Goal: Find specific page/section: Locate item on page

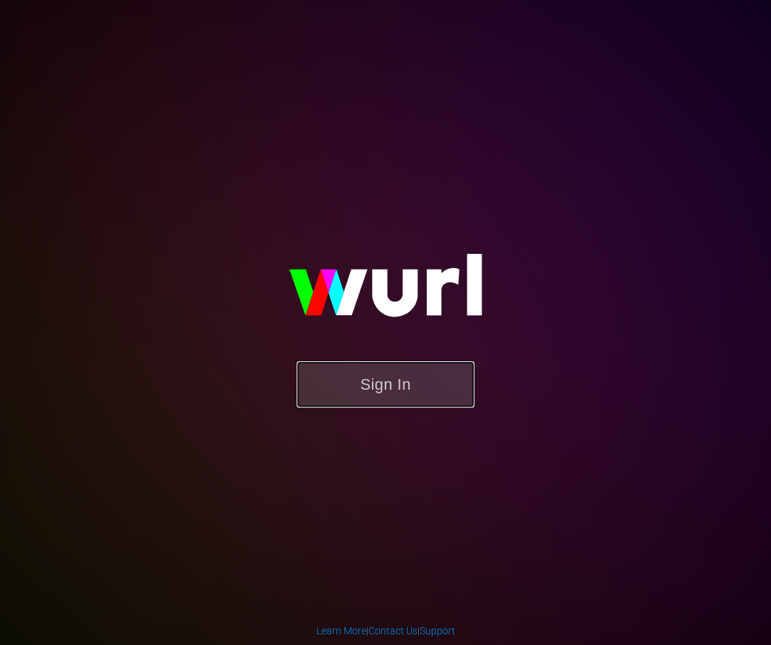
click at [372, 395] on button "Sign In" at bounding box center [385, 384] width 178 height 46
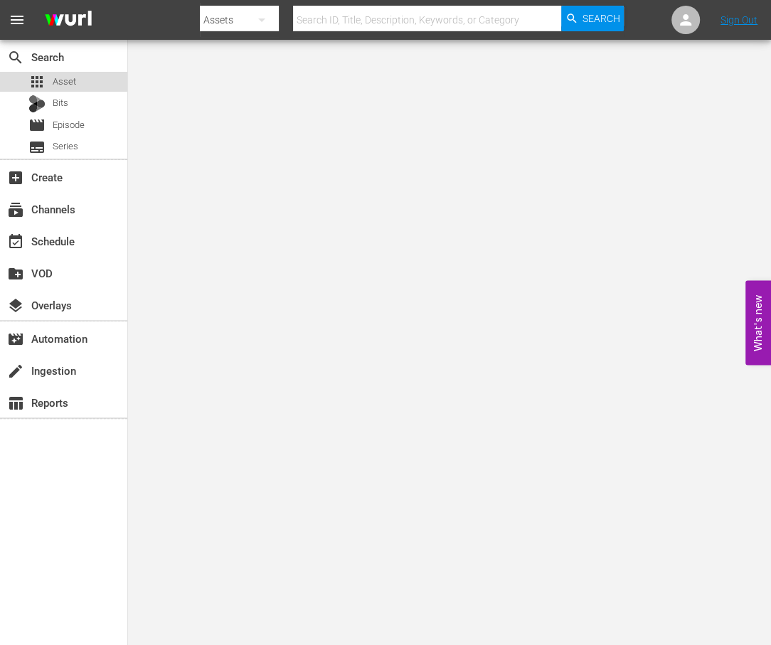
click at [57, 73] on div "apps Asset" at bounding box center [52, 82] width 48 height 20
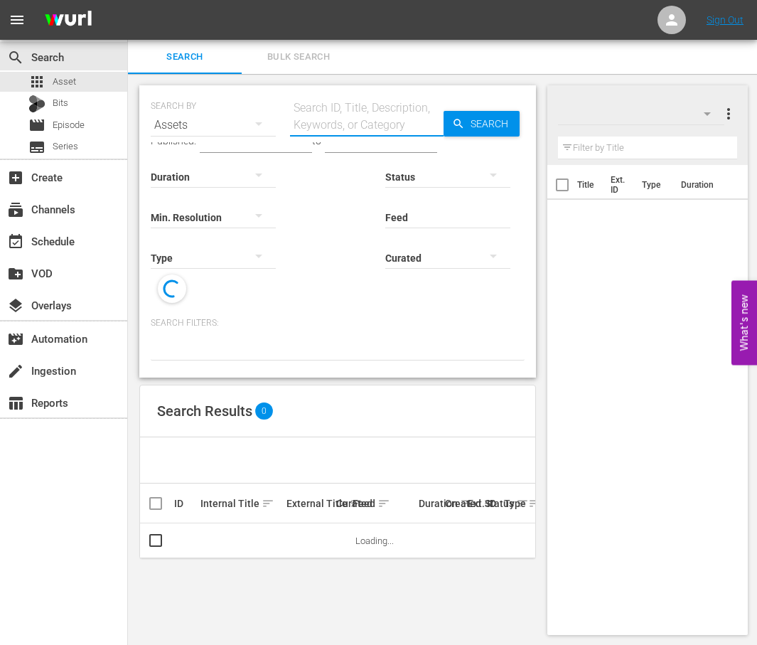
drag, startPoint x: 333, startPoint y: 114, endPoint x: 350, endPoint y: 123, distance: 19.1
click at [333, 114] on input "text" at bounding box center [367, 125] width 154 height 34
paste input "110856"
type input "110856"
click at [496, 127] on span "Search" at bounding box center [492, 124] width 55 height 26
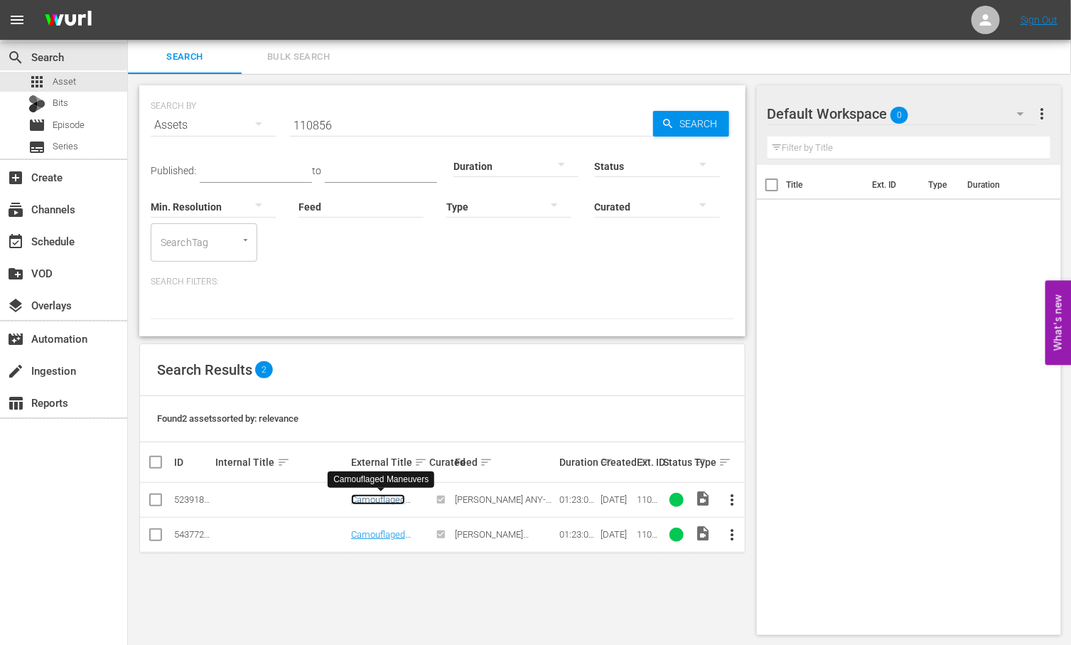
click at [370, 499] on link "Camouflaged Maneuvers" at bounding box center [378, 504] width 54 height 21
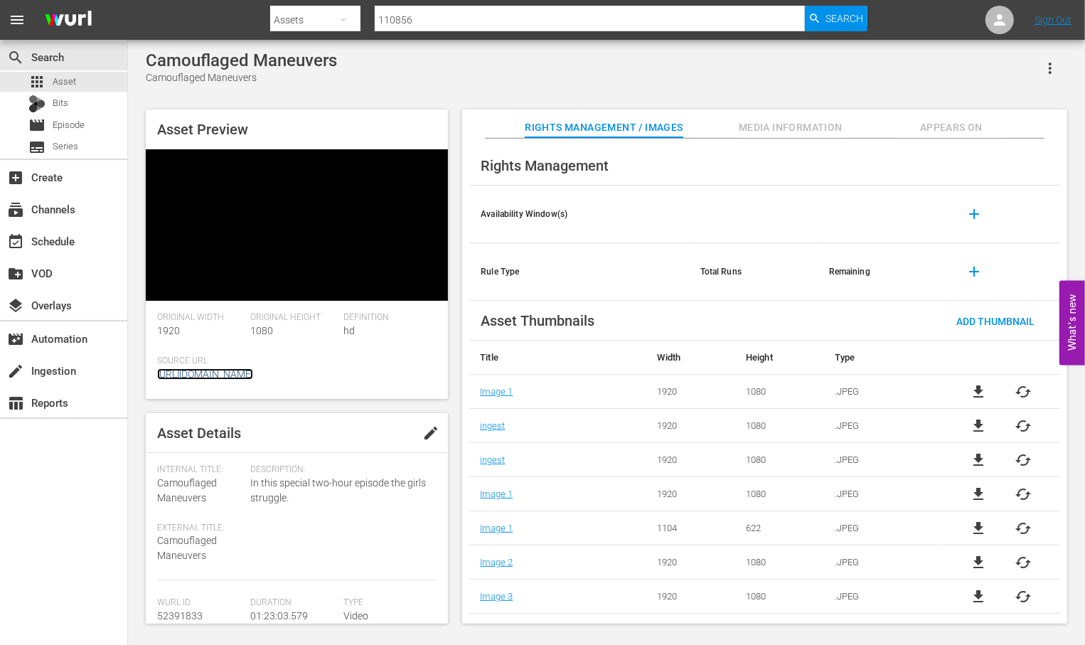
click at [246, 375] on link "[URL][DOMAIN_NAME]" at bounding box center [205, 373] width 96 height 11
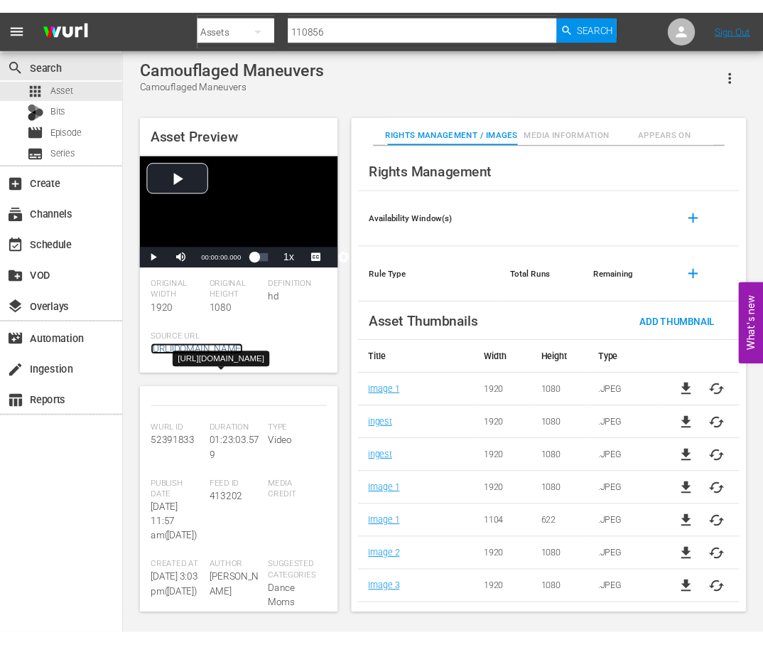
scroll to position [230, 0]
